Goal: Task Accomplishment & Management: Use online tool/utility

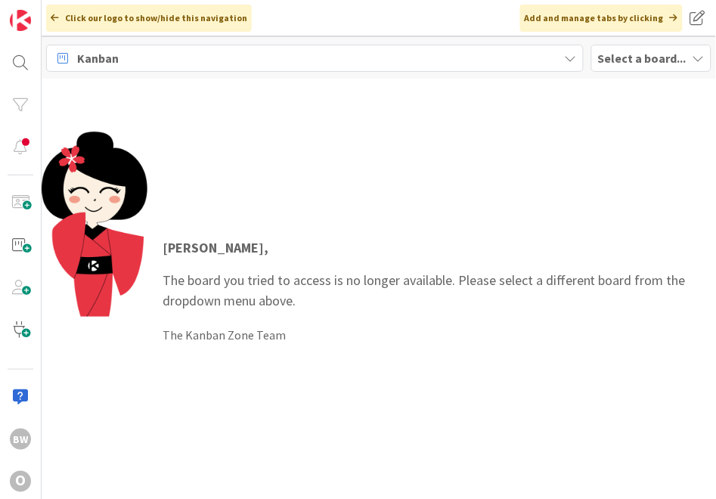
click at [609, 59] on b "Select a board..." at bounding box center [642, 58] width 88 height 15
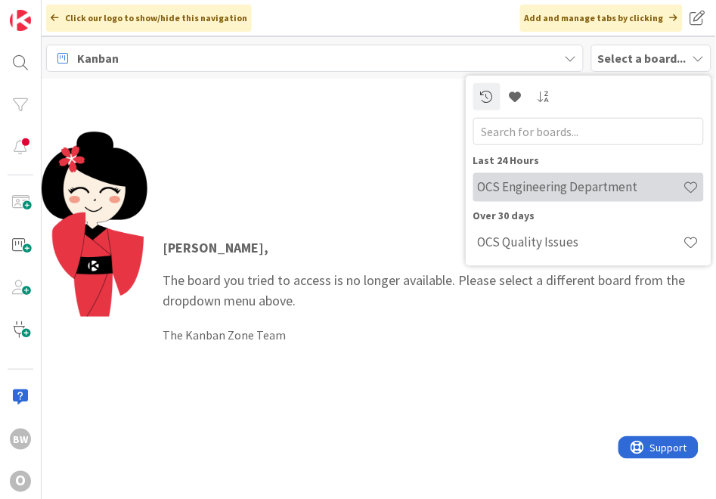
click at [563, 188] on h4 "OCS Engineering Department" at bounding box center [581, 186] width 206 height 15
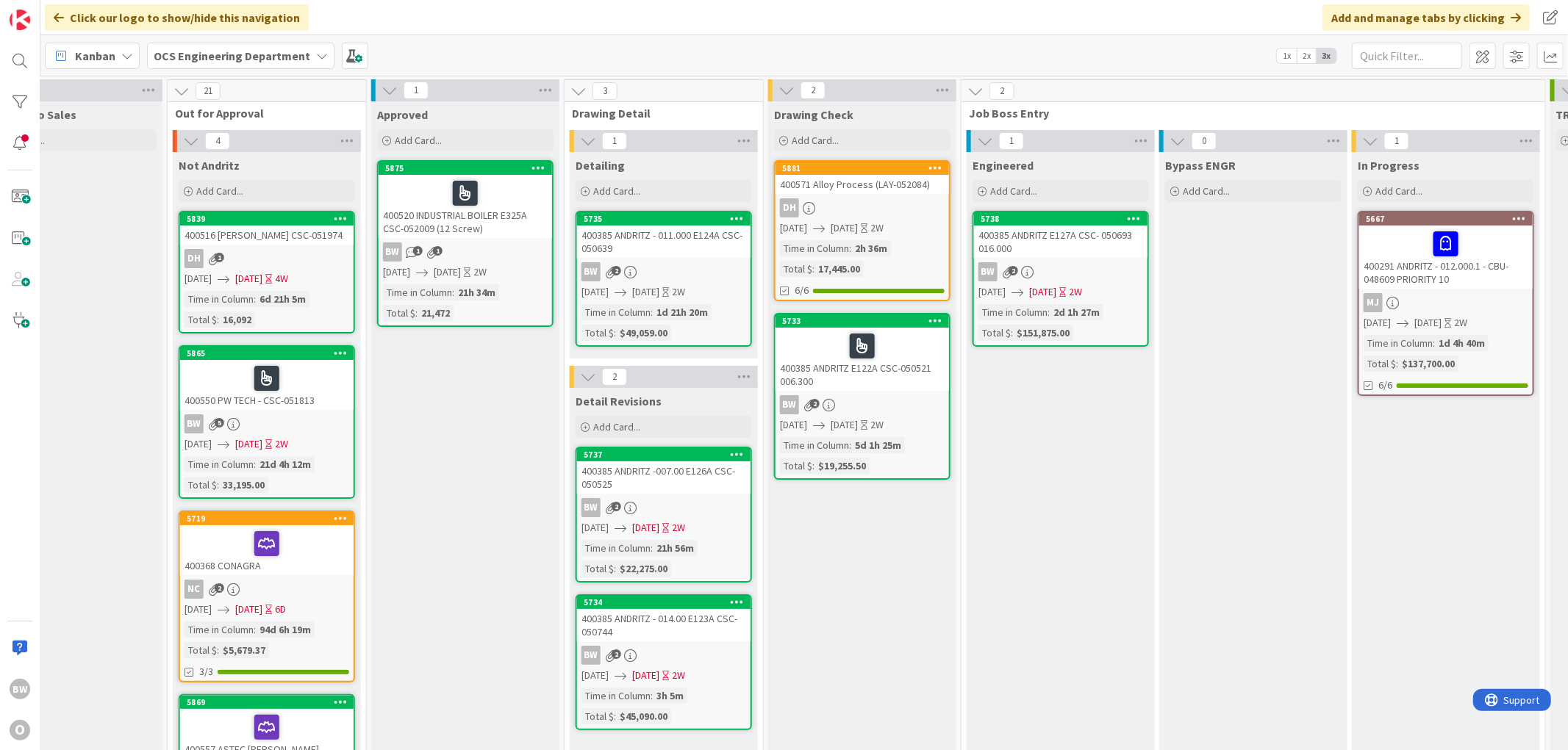
scroll to position [0, 861]
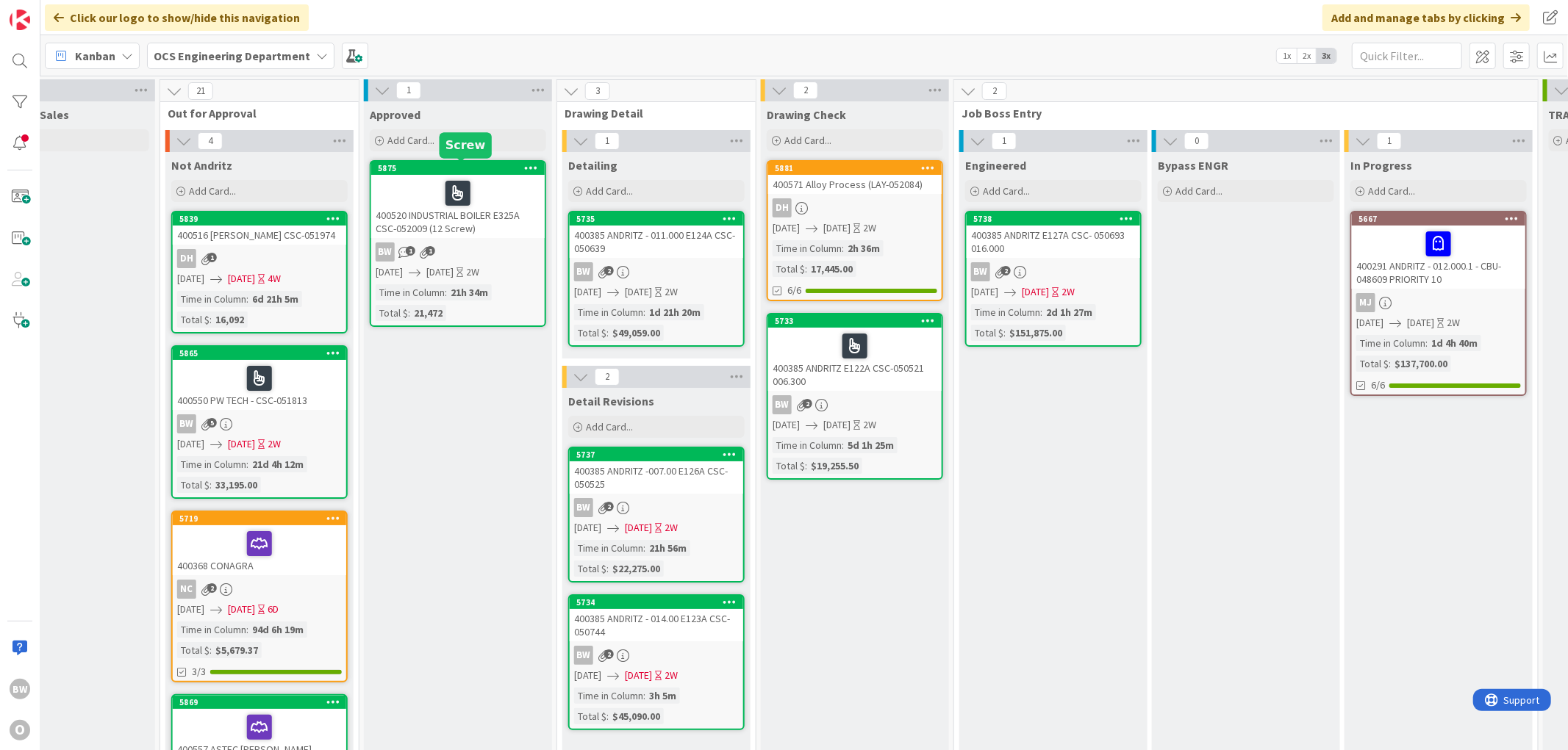
click at [487, 165] on div "5875" at bounding box center [462, 168] width 167 height 11
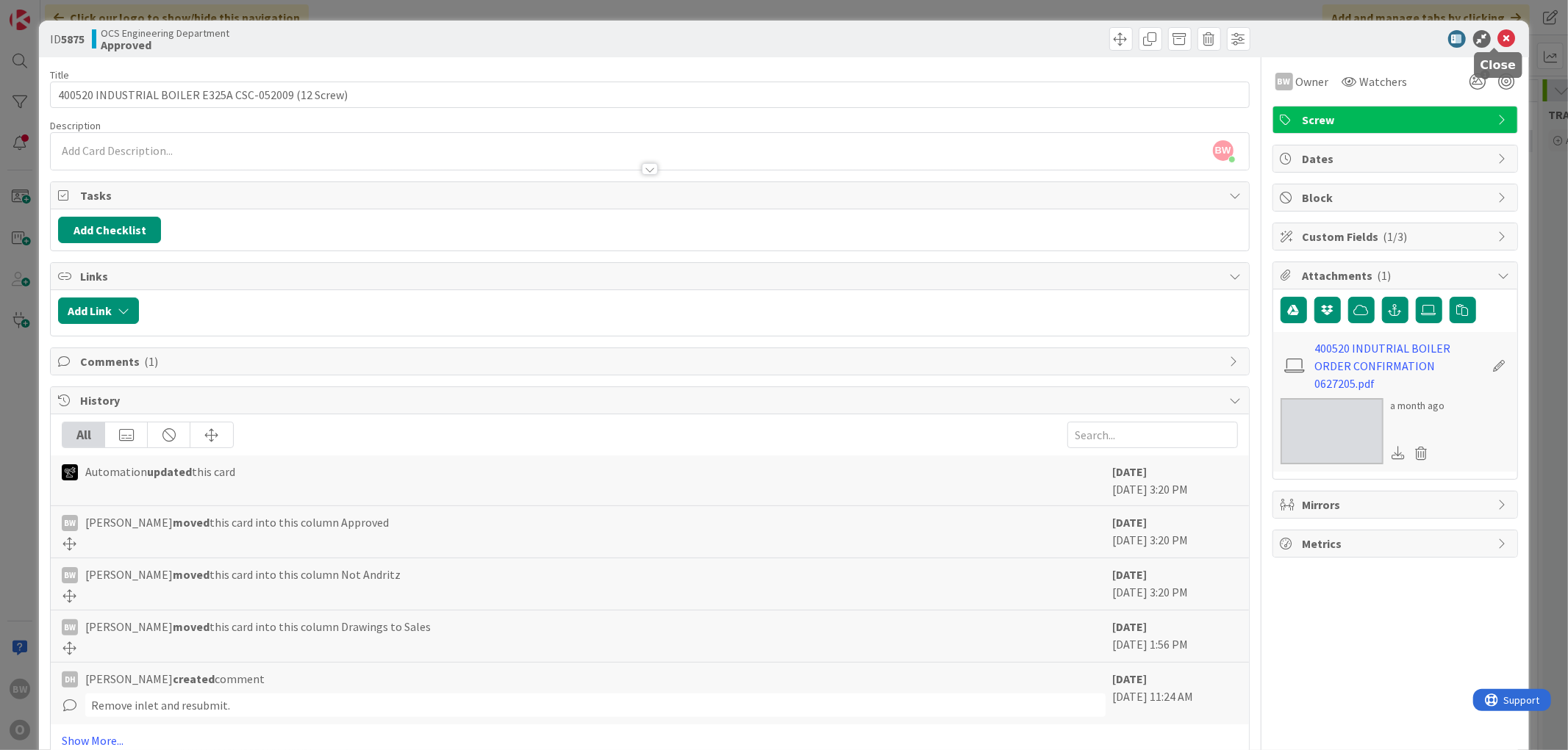
click at [708, 37] on icon at bounding box center [1507, 39] width 17 height 17
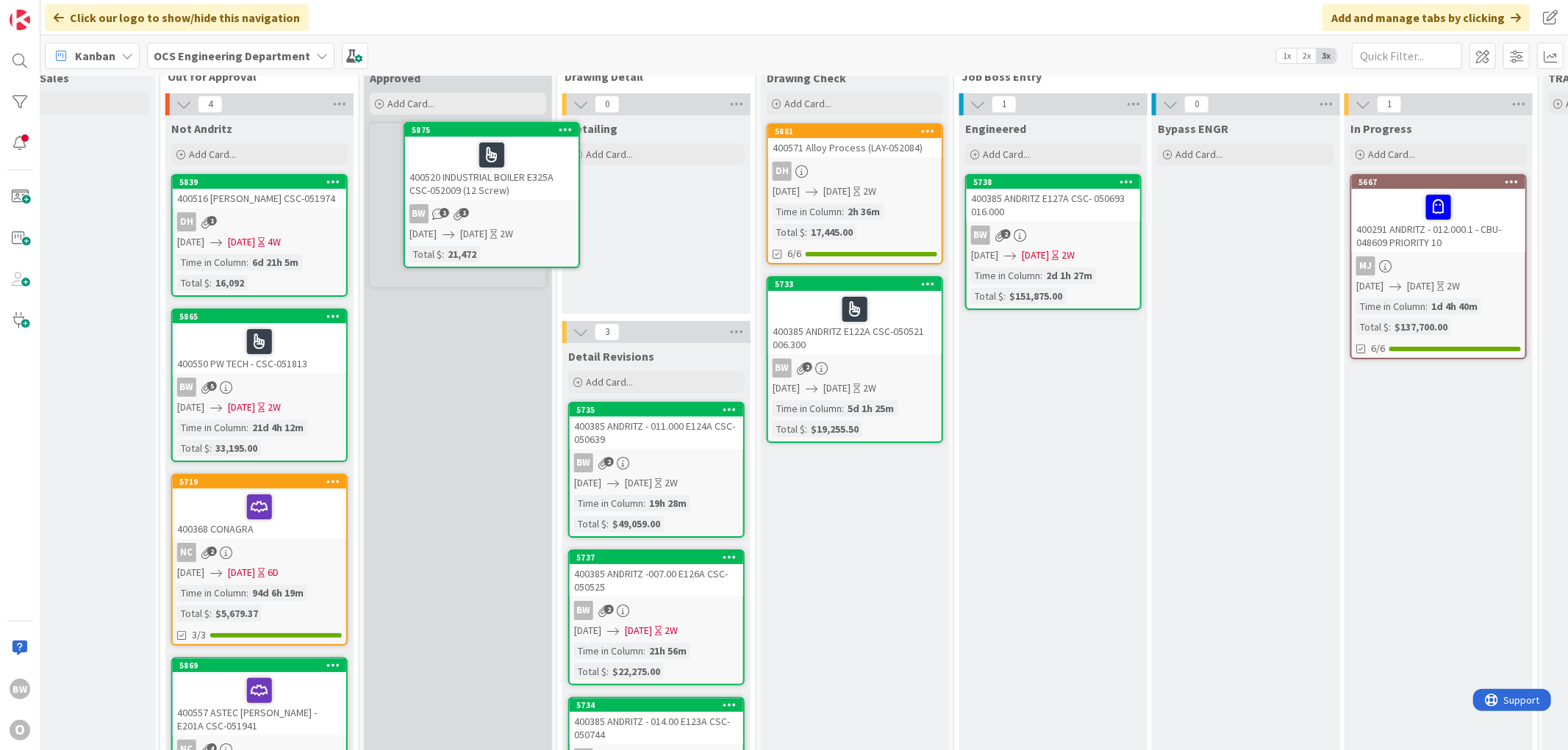
scroll to position [0, 861]
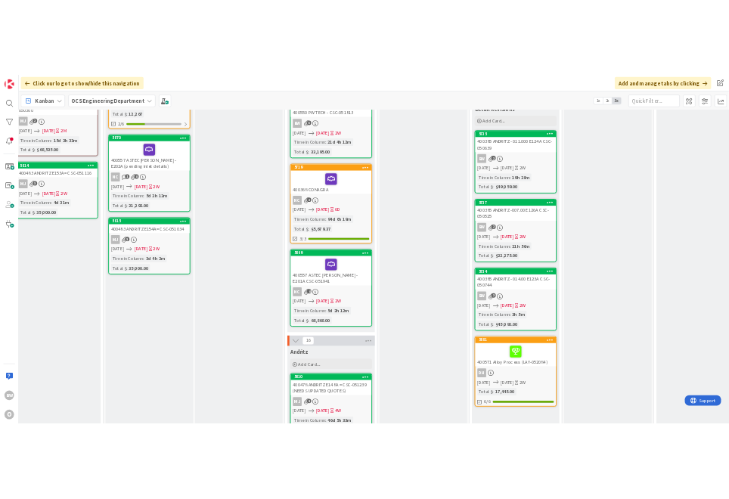
scroll to position [252, 420]
